Goal: Information Seeking & Learning: Learn about a topic

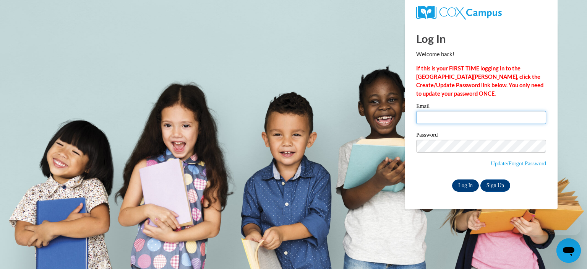
type input "[PERSON_NAME][EMAIL_ADDRESS][PERSON_NAME][DOMAIN_NAME]"
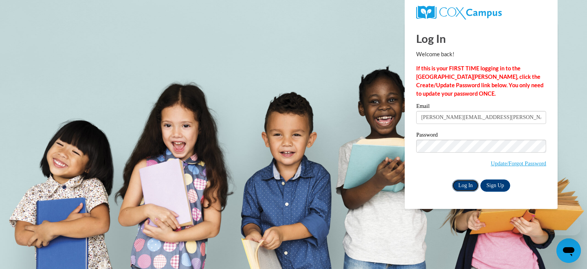
click at [468, 183] on input "Log In" at bounding box center [465, 185] width 27 height 12
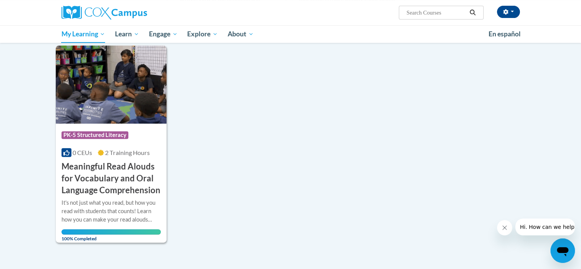
scroll to position [191, 0]
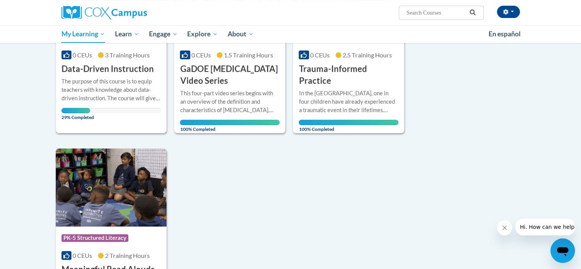
click at [113, 104] on div "The purpose of this course is to equip teachers with knowledge about data-drive…" at bounding box center [112, 95] width 100 height 36
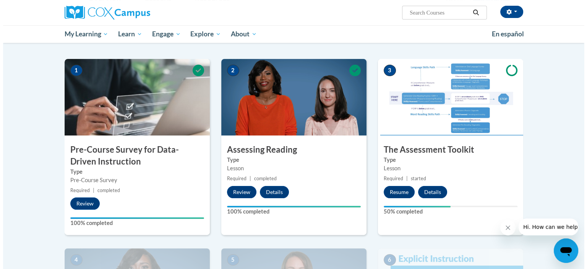
scroll to position [191, 0]
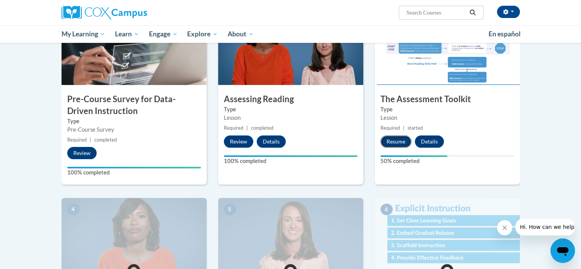
click at [398, 140] on button "Resume" at bounding box center [396, 141] width 31 height 12
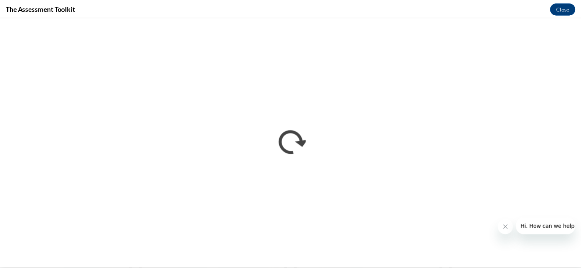
scroll to position [0, 0]
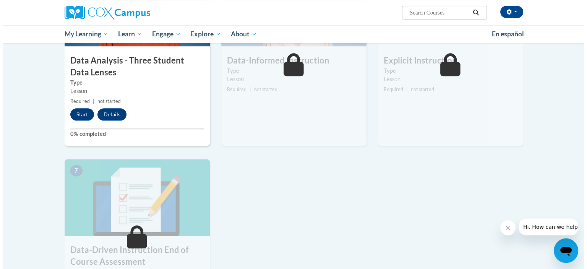
scroll to position [382, 0]
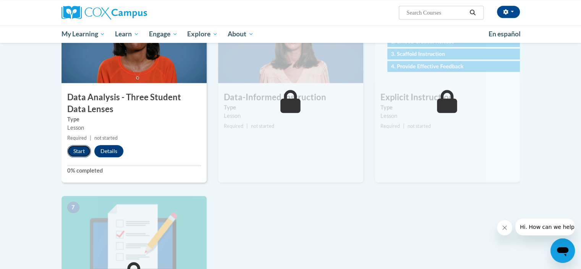
click at [81, 149] on button "Start" at bounding box center [79, 151] width 24 height 12
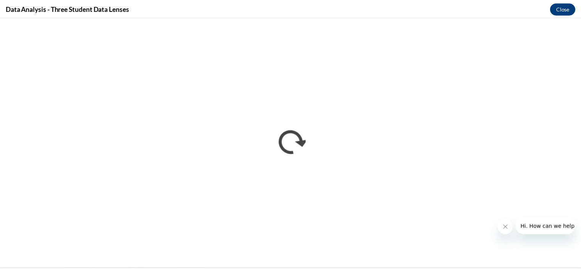
scroll to position [0, 0]
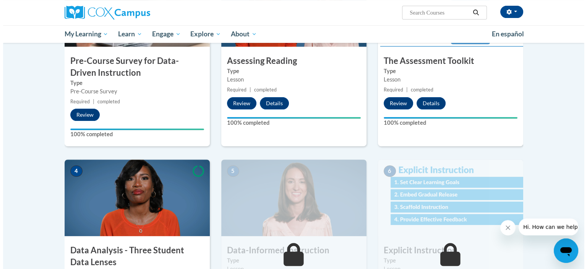
scroll to position [306, 0]
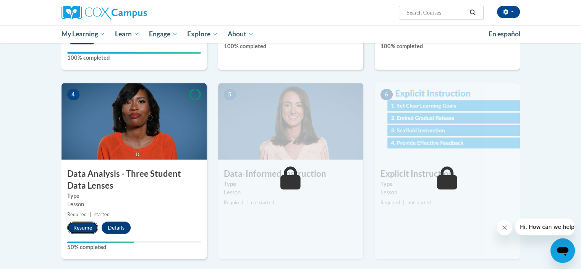
click at [89, 227] on button "Resume" at bounding box center [82, 227] width 31 height 12
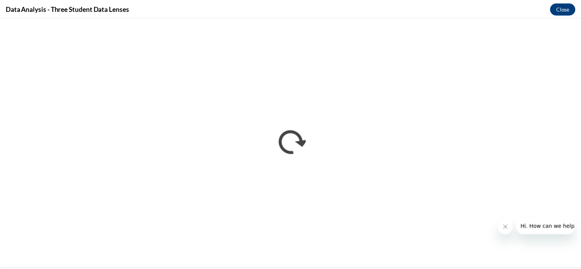
scroll to position [0, 0]
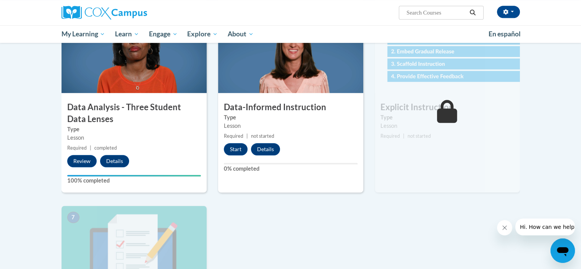
scroll to position [382, 0]
